Goal: Task Accomplishment & Management: Complete application form

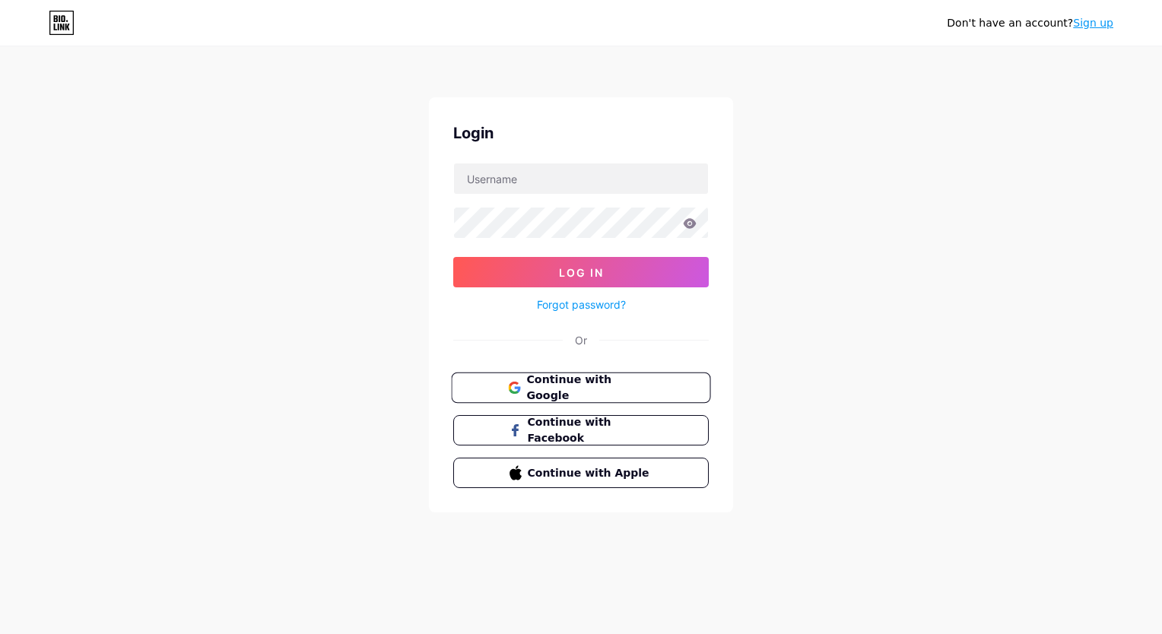
click at [563, 385] on span "Continue with Google" at bounding box center [589, 388] width 127 height 33
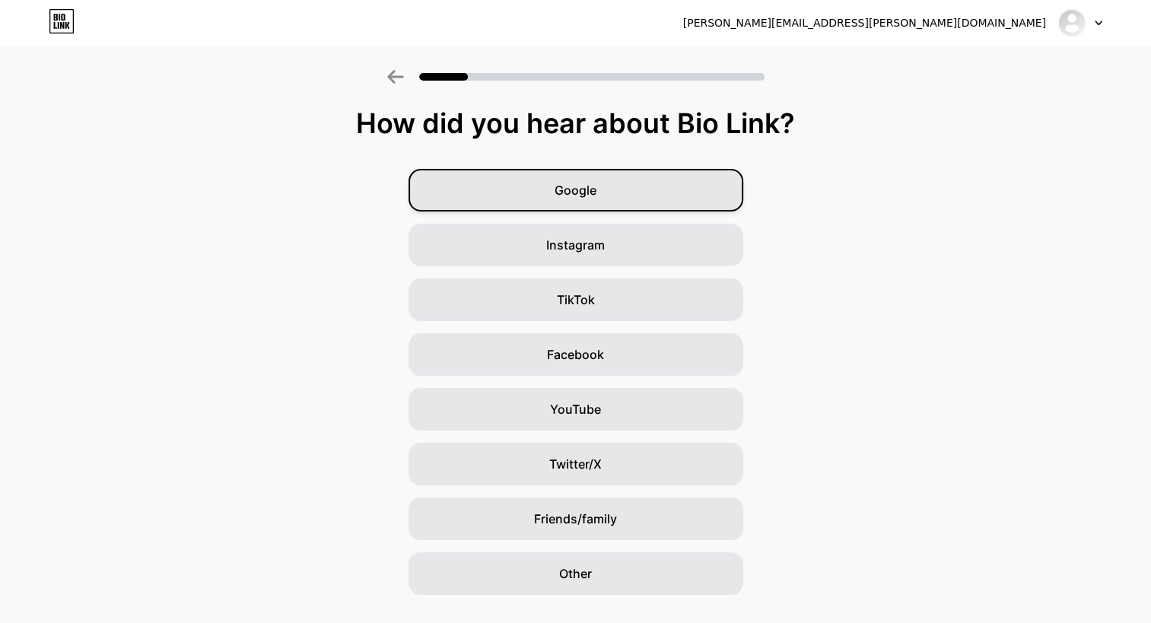
click at [630, 191] on div "Google" at bounding box center [576, 190] width 335 height 43
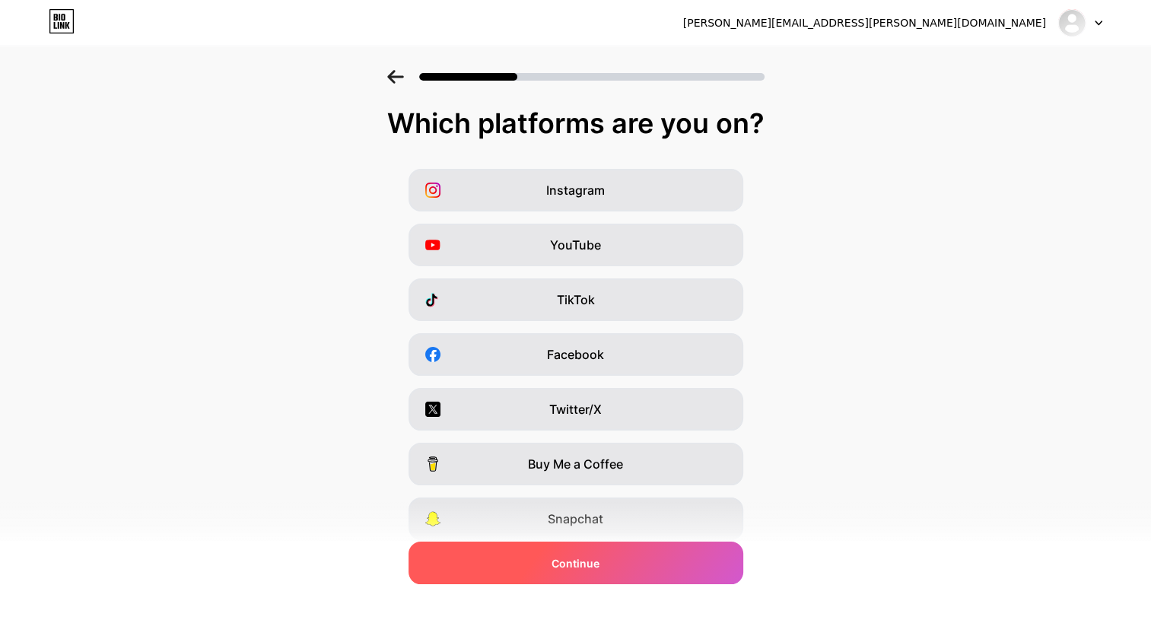
click at [575, 565] on span "Continue" at bounding box center [576, 563] width 48 height 16
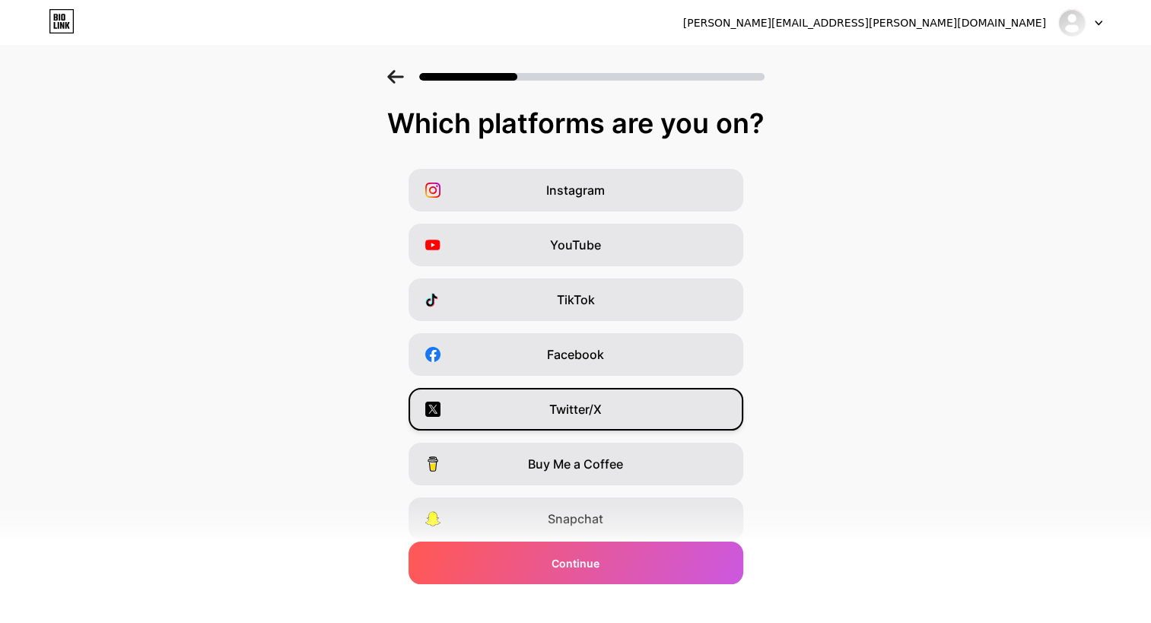
scroll to position [109, 0]
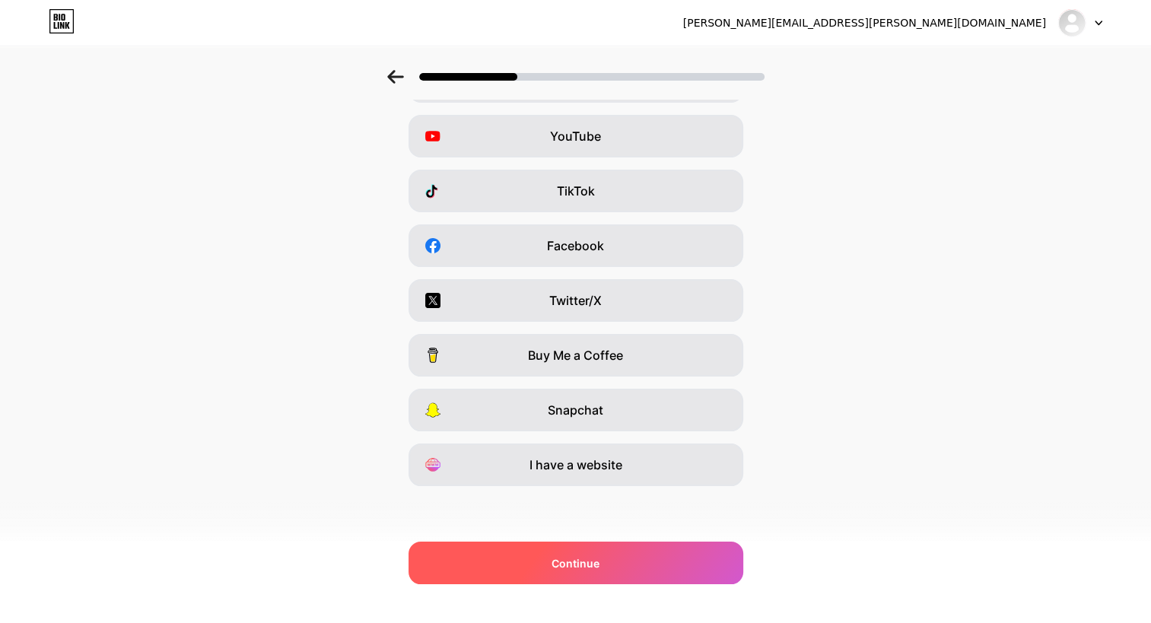
click at [563, 563] on span "Continue" at bounding box center [576, 563] width 48 height 16
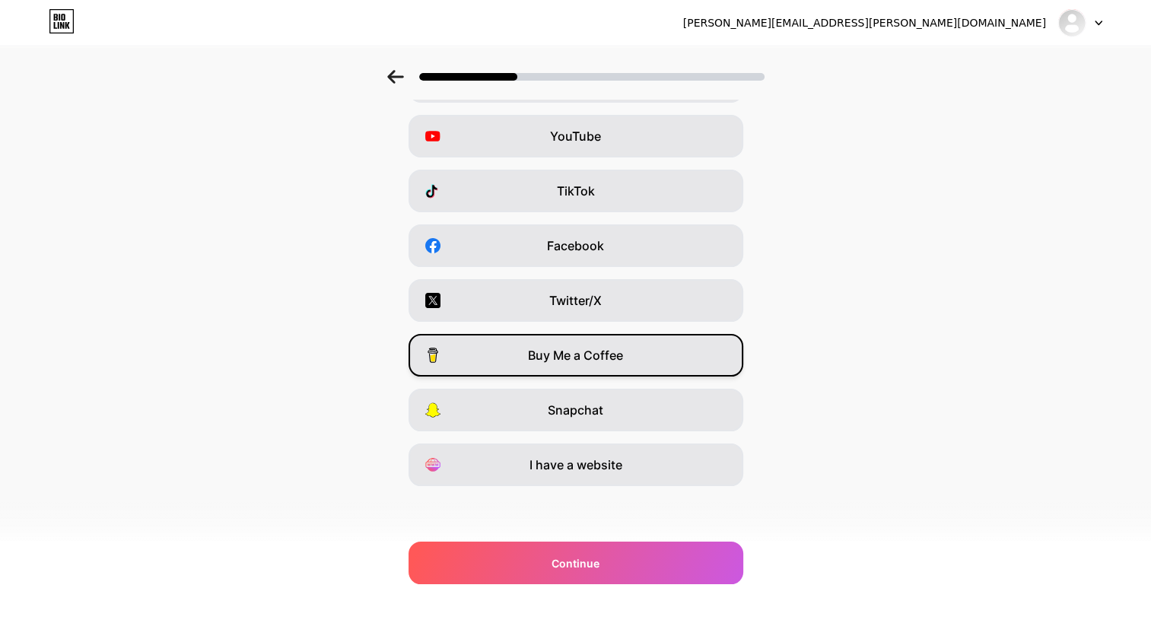
scroll to position [0, 0]
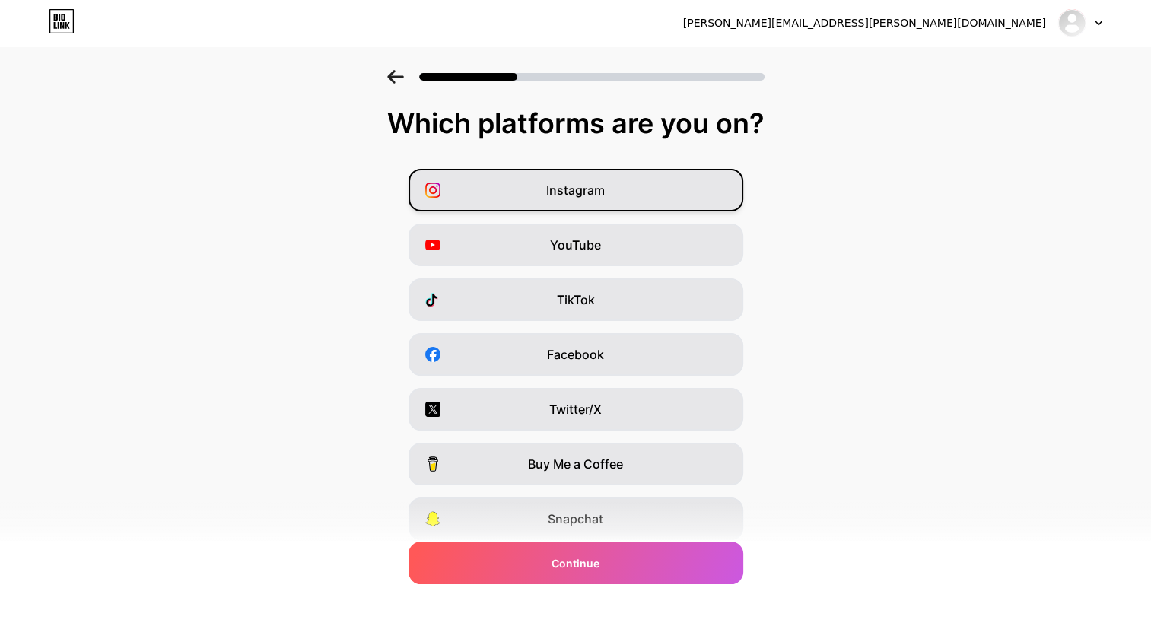
click at [591, 198] on span "Instagram" at bounding box center [575, 190] width 59 height 18
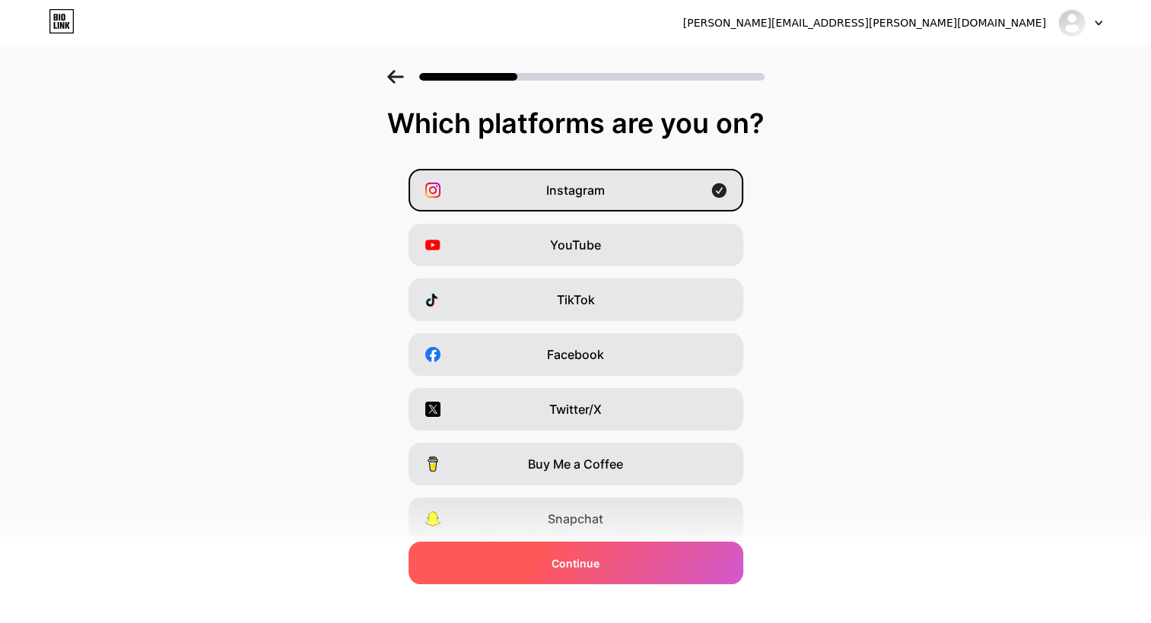
click at [580, 562] on span "Continue" at bounding box center [576, 563] width 48 height 16
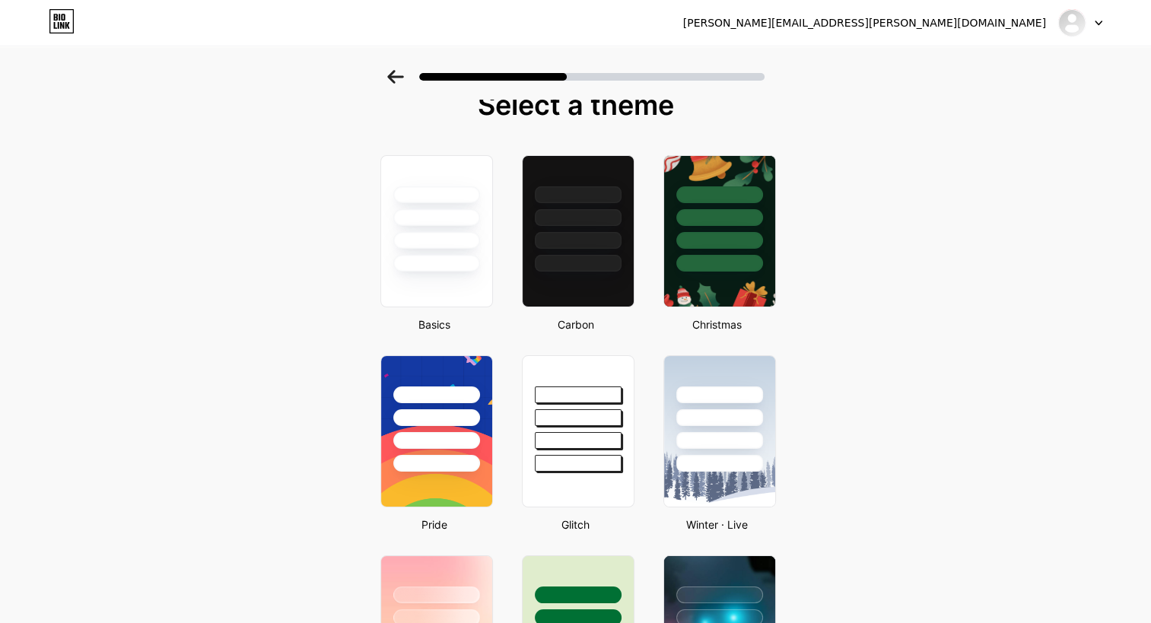
scroll to position [9, 0]
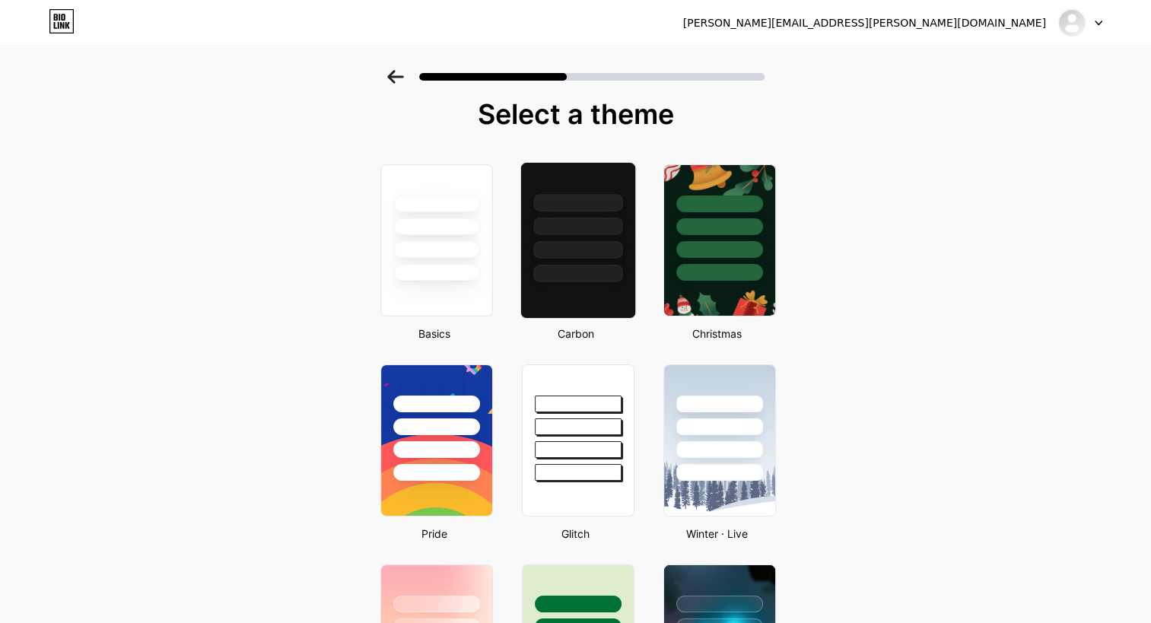
click at [585, 249] on div at bounding box center [577, 249] width 89 height 17
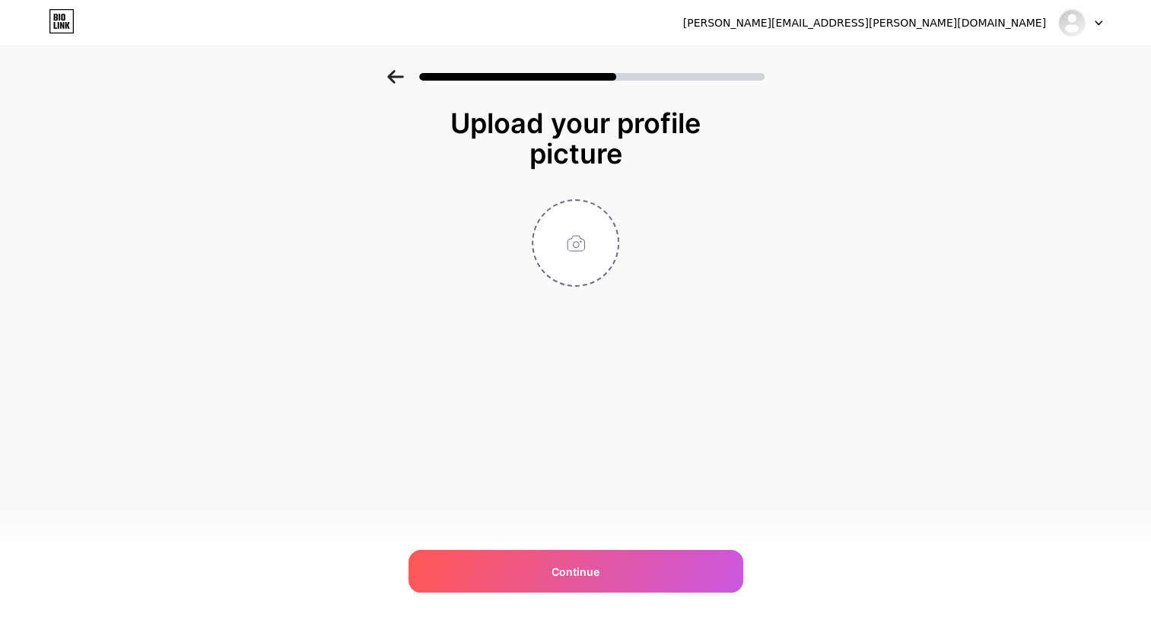
scroll to position [0, 0]
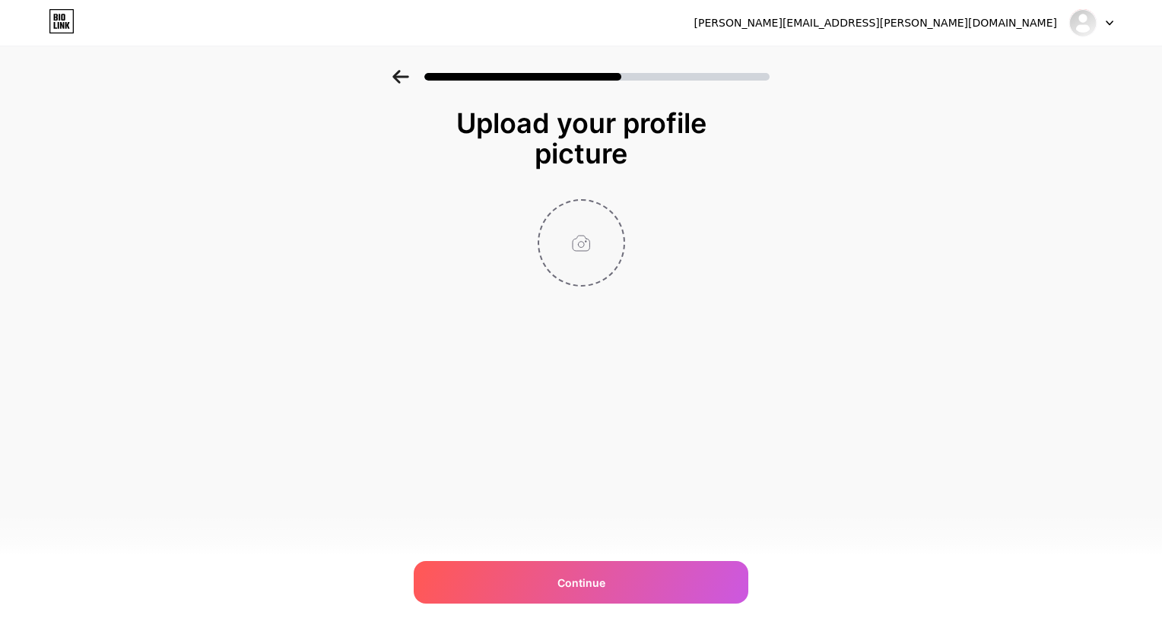
click at [577, 244] on input "file" at bounding box center [581, 243] width 84 height 84
type input "C:\fakepath\profile_pic.jpg"
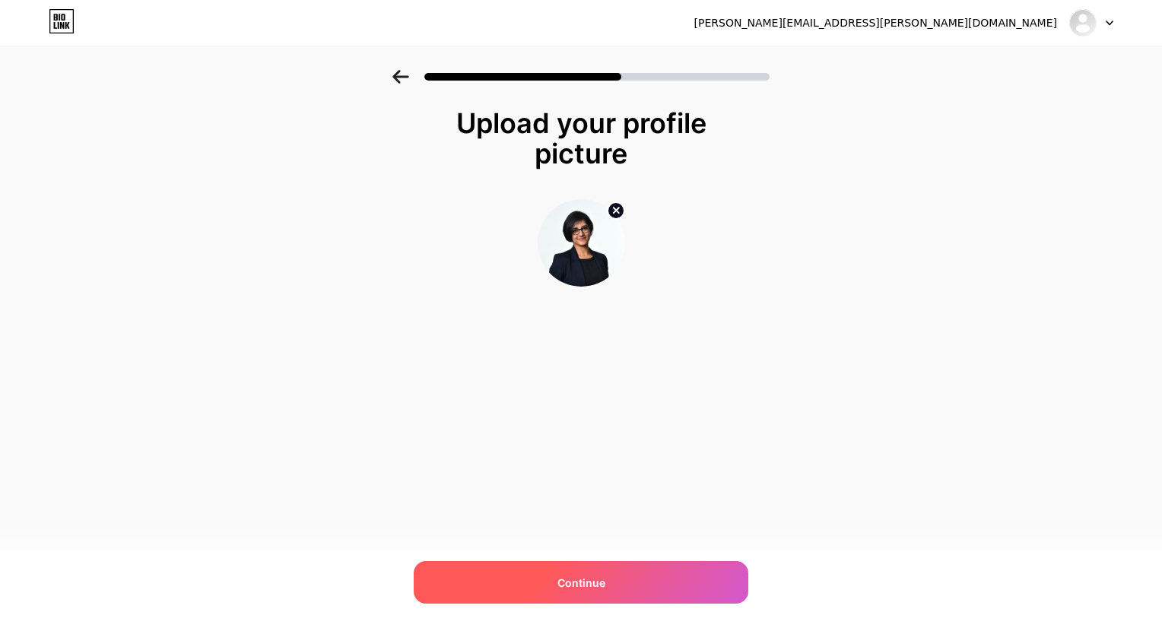
click at [616, 588] on div "Continue" at bounding box center [581, 582] width 335 height 43
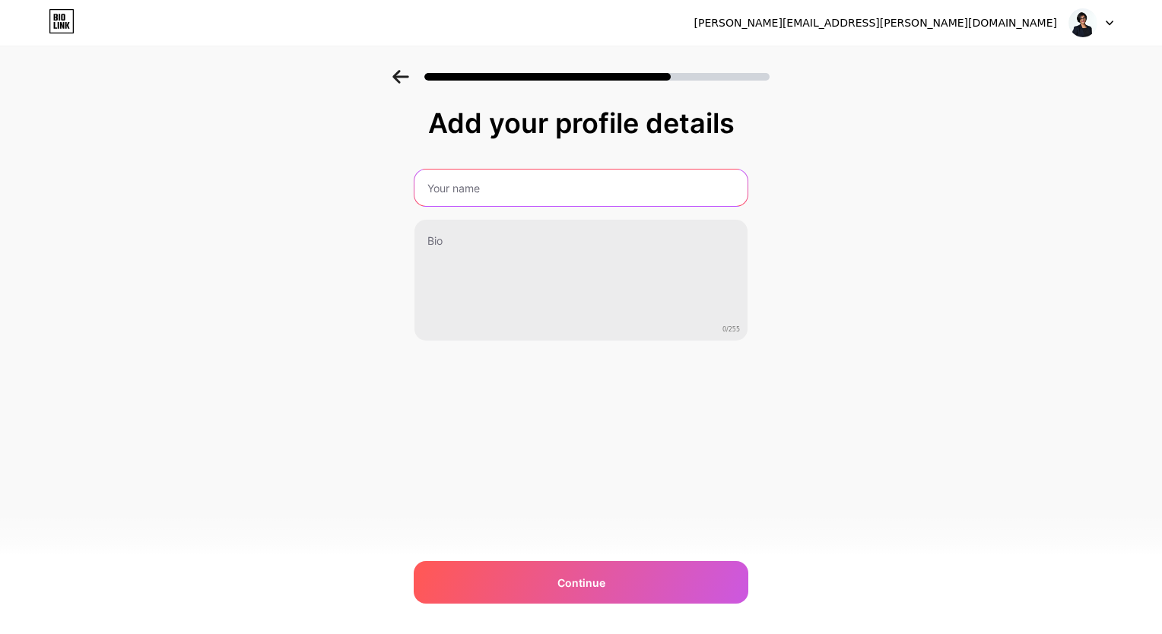
click at [498, 192] on input "text" at bounding box center [581, 188] width 333 height 37
type input "[PERSON_NAME]"
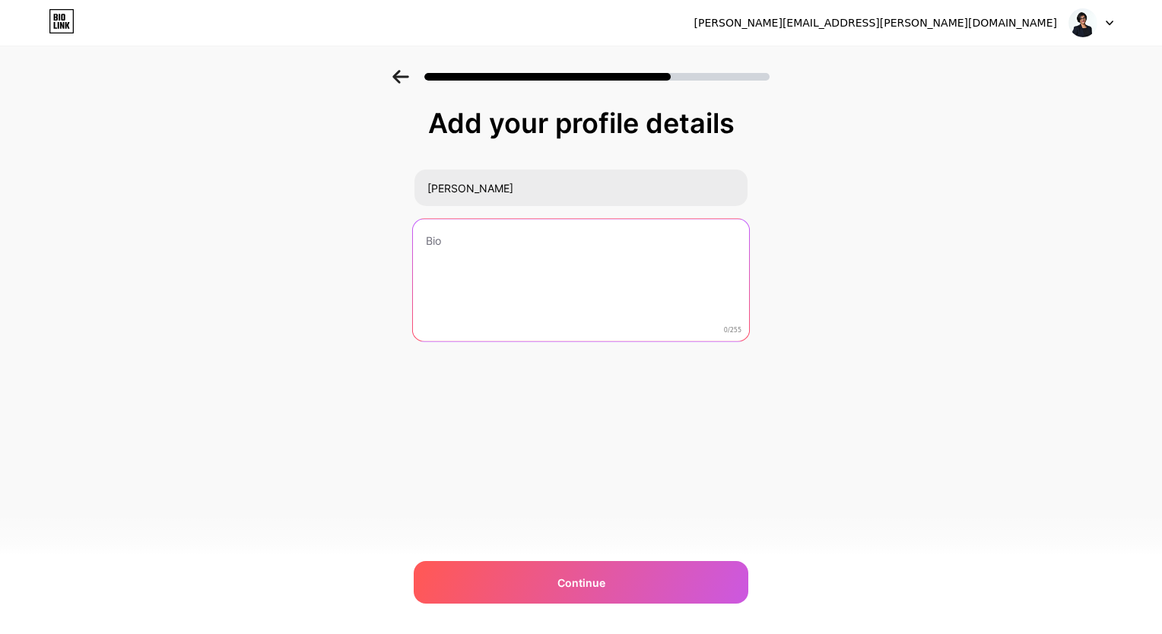
click at [498, 251] on textarea at bounding box center [581, 281] width 336 height 124
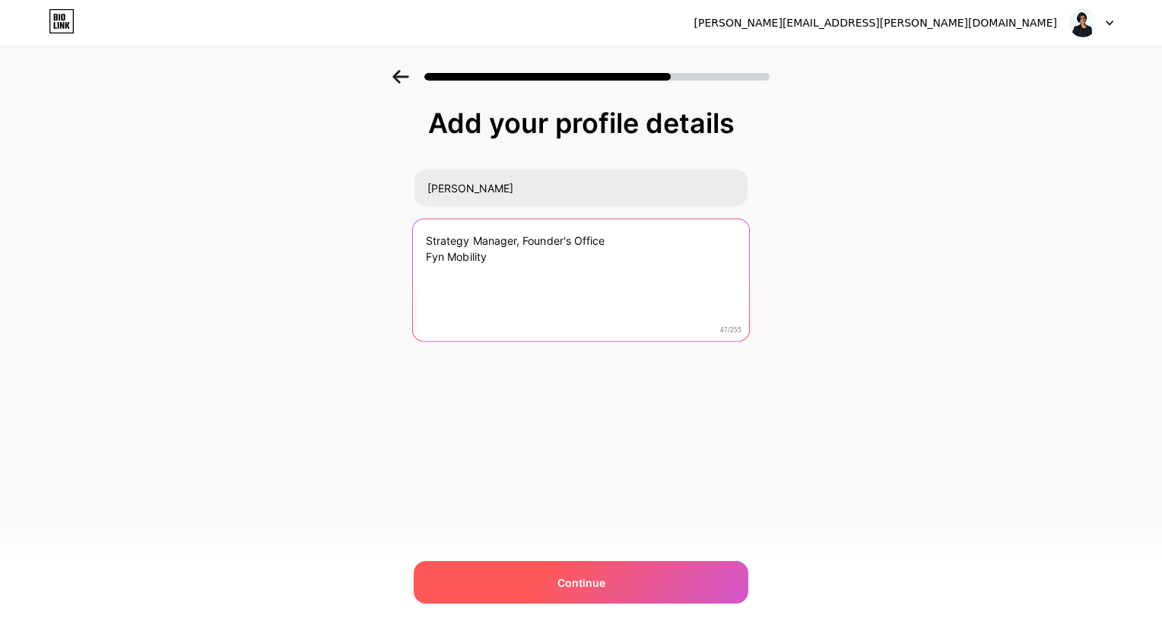
type textarea "Strategy Manager, Founder's Office Fyn Mobility"
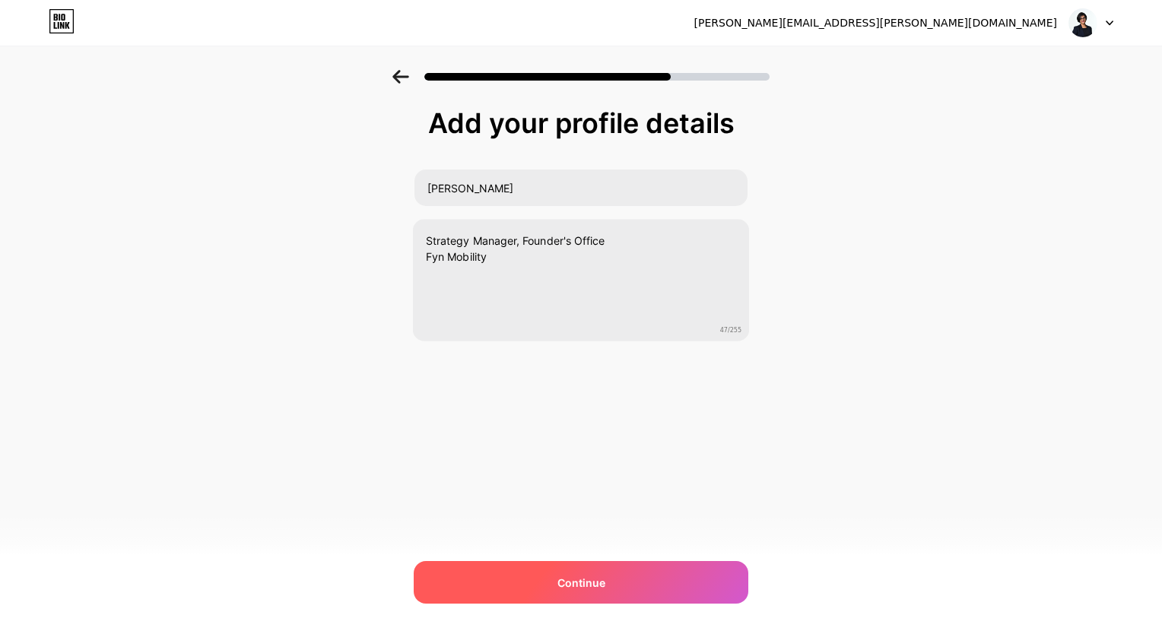
click at [520, 577] on div "Continue" at bounding box center [581, 582] width 335 height 43
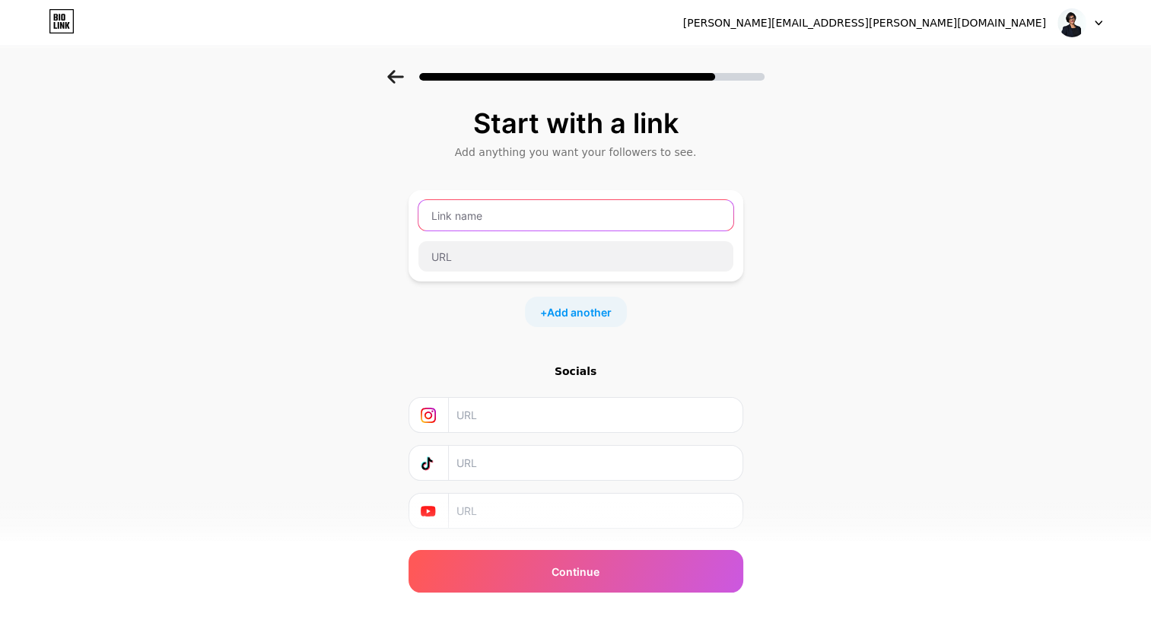
click at [560, 219] on input "text" at bounding box center [575, 215] width 315 height 30
type input "Linkedin"
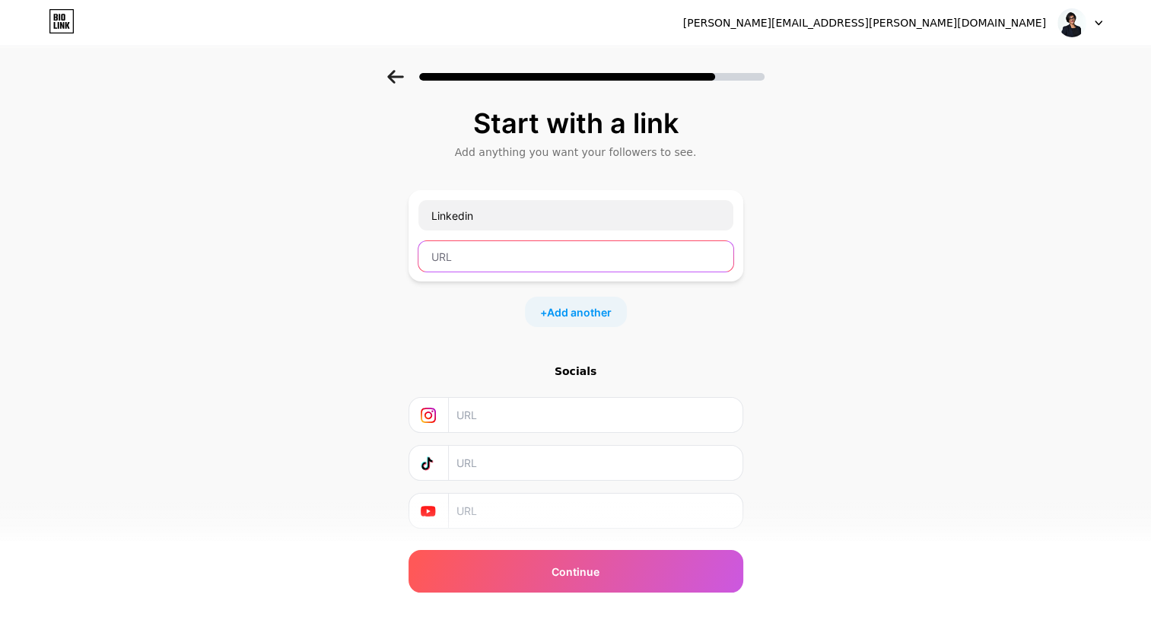
click at [493, 255] on input "text" at bounding box center [575, 256] width 315 height 30
paste input "[URL][DOMAIN_NAME]"
type input "[URL][DOMAIN_NAME]"
click at [825, 385] on div "Start with a link Add anything you want your followers to see. Linkedin [URL][D…" at bounding box center [575, 337] width 1151 height 535
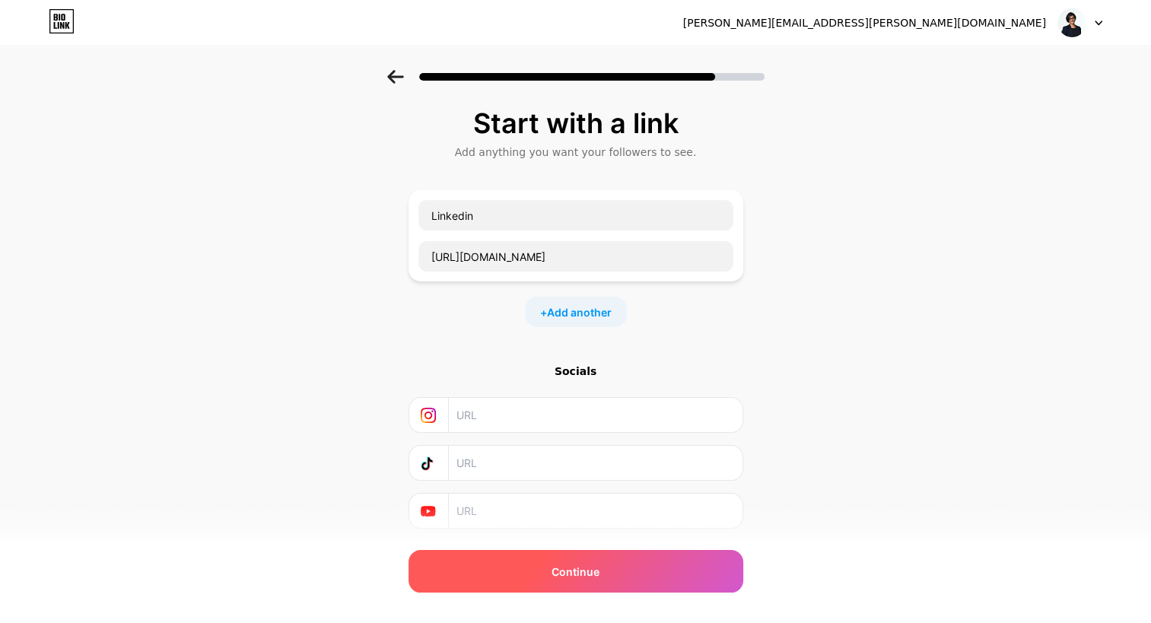
click at [579, 569] on span "Continue" at bounding box center [576, 572] width 48 height 16
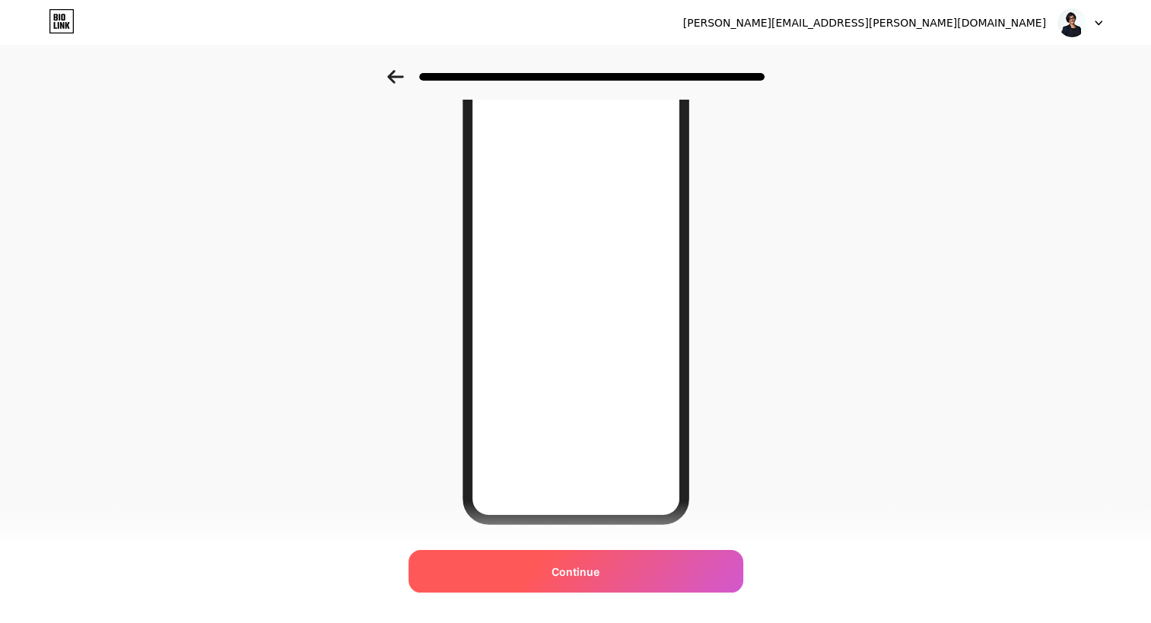
scroll to position [110, 0]
click at [593, 574] on span "Continue" at bounding box center [576, 572] width 48 height 16
